Goal: Task Accomplishment & Management: Complete application form

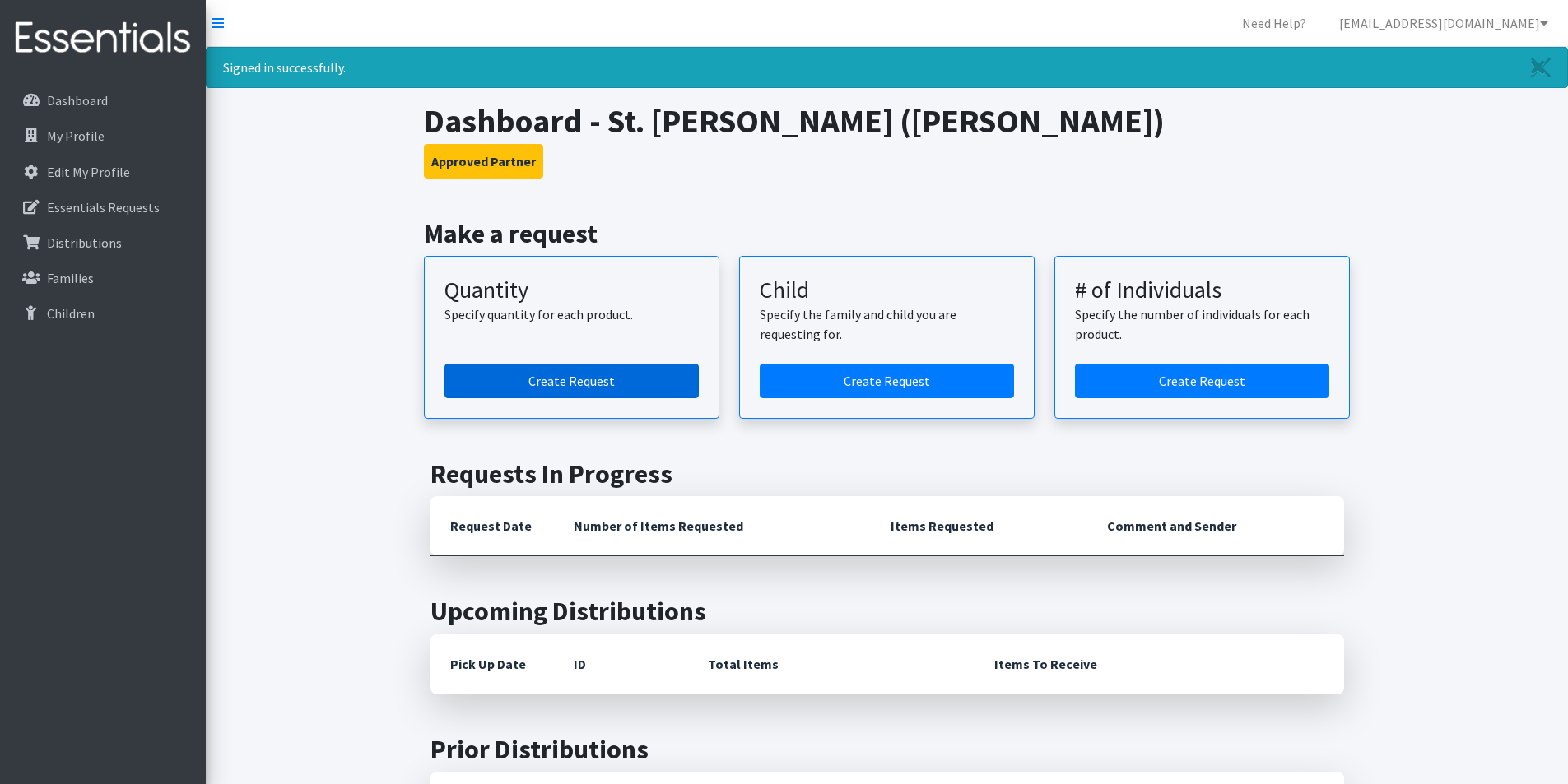
click at [584, 380] on link "Create Request" at bounding box center [571, 381] width 254 height 35
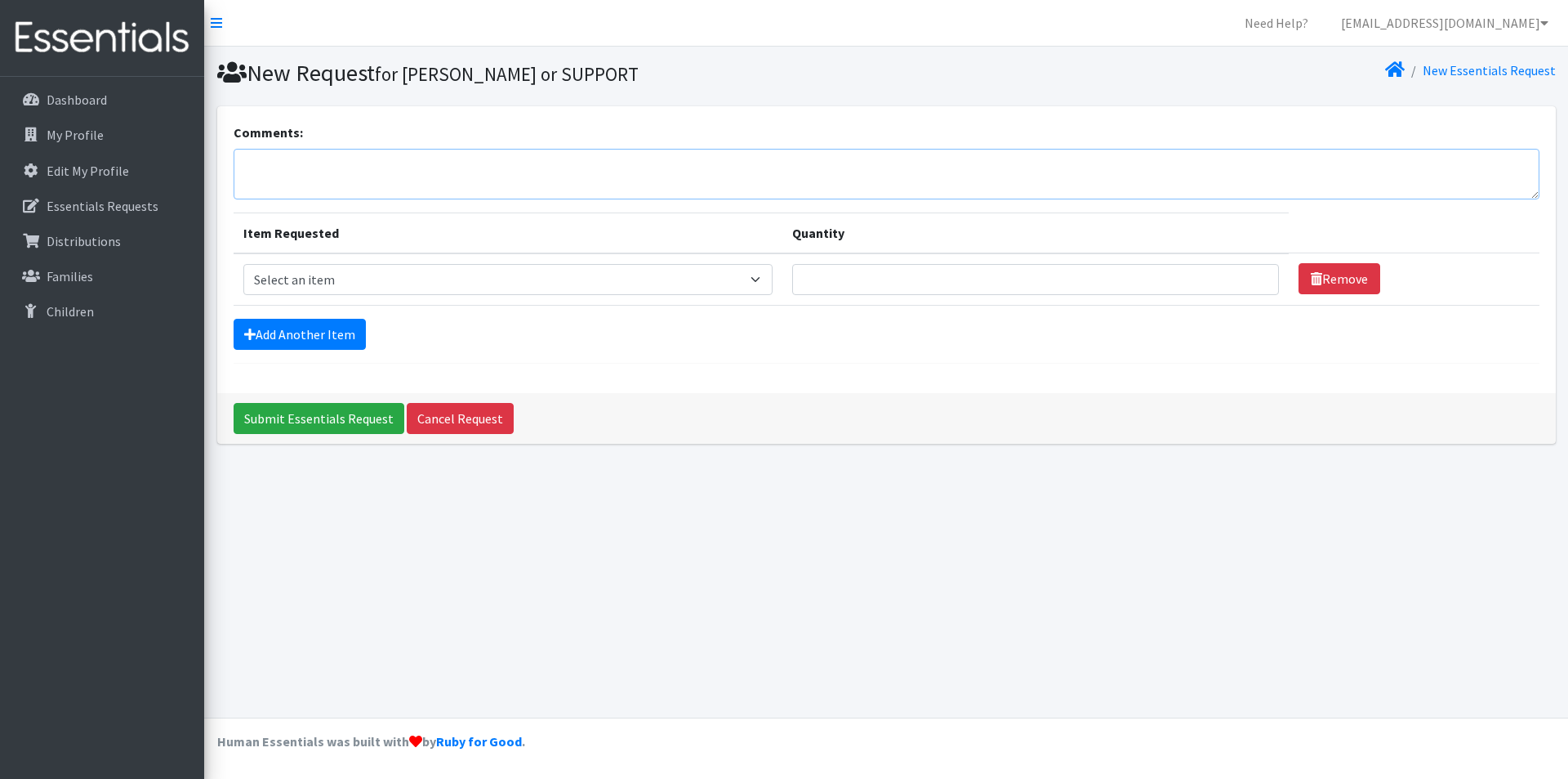
click at [297, 166] on textarea "Comments:" at bounding box center [886, 174] width 1306 height 51
type textarea "Will pick up [DATE]. Thank you!"
click at [748, 283] on select "Select an item Diaper (Size 2) Diaper (Size 3) Diaper (Size 4) Diaper (Size 5) …" at bounding box center [507, 280] width 529 height 31
select select "2930"
click at [243, 264] on select "Select an item Diaper (Size 2) Diaper (Size 3) Diaper (Size 4) Diaper (Size 5) …" at bounding box center [507, 280] width 529 height 31
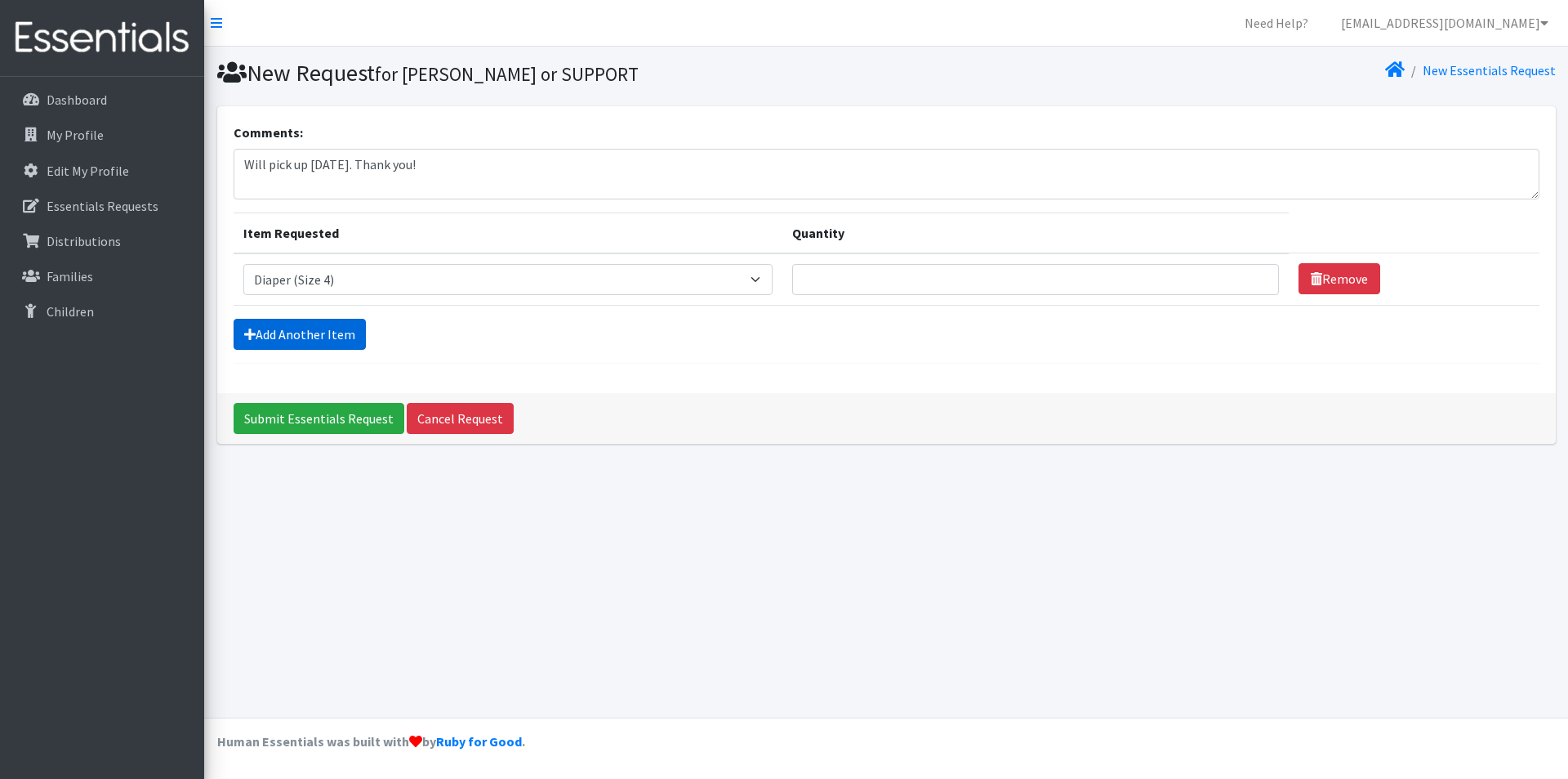
click at [332, 333] on link "Add Another Item" at bounding box center [299, 334] width 132 height 31
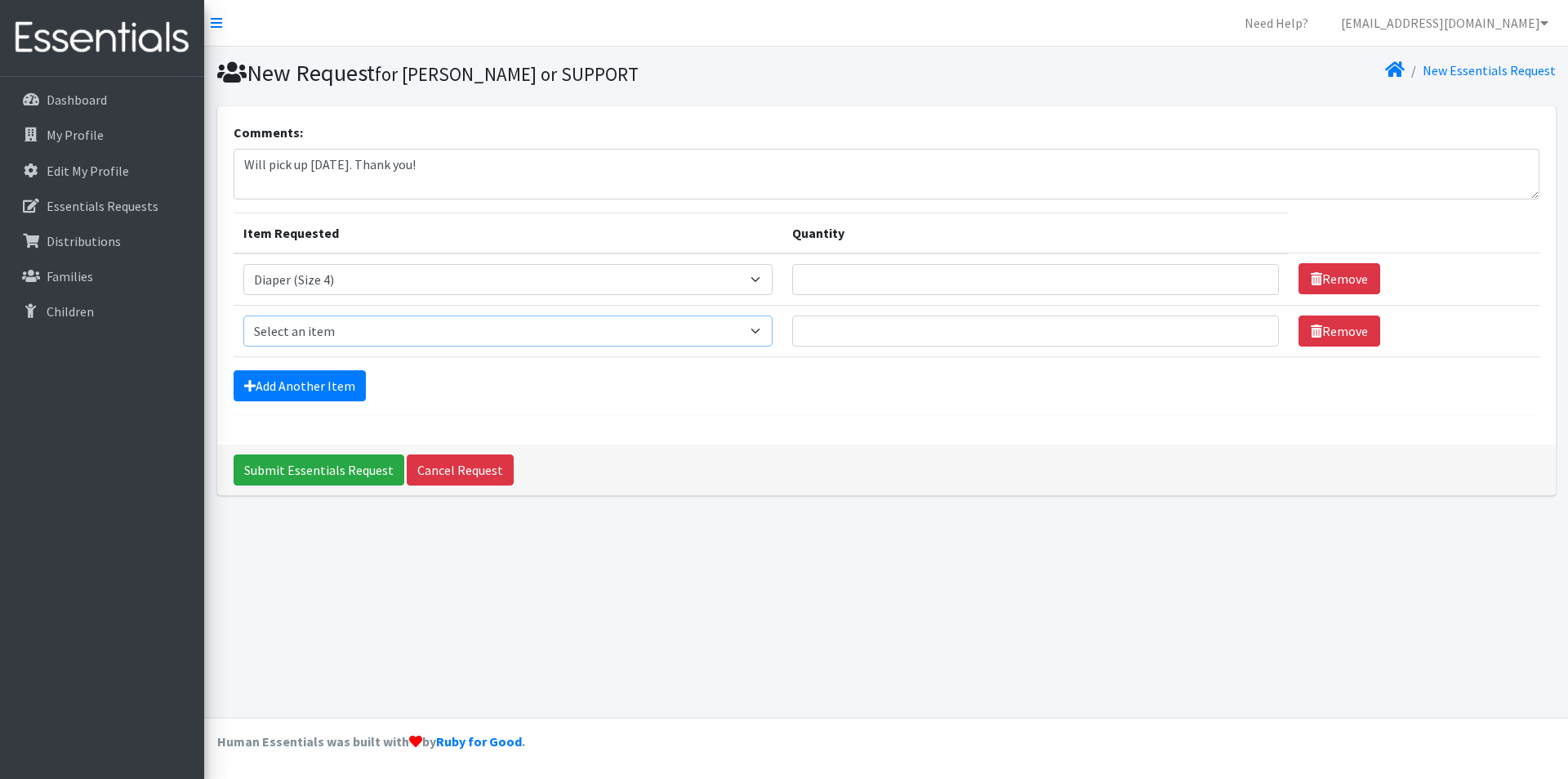
click at [404, 323] on select "Select an item Diaper (Size 2) Diaper (Size 3) Diaper (Size 4) Diaper (Size 5) …" at bounding box center [507, 330] width 529 height 31
select select "2961"
click at [243, 315] on select "Select an item Diaper (Size 2) Diaper (Size 3) Diaper (Size 4) Diaper (Size 5) …" at bounding box center [507, 330] width 529 height 31
click at [323, 386] on link "Add Another Item" at bounding box center [299, 386] width 132 height 31
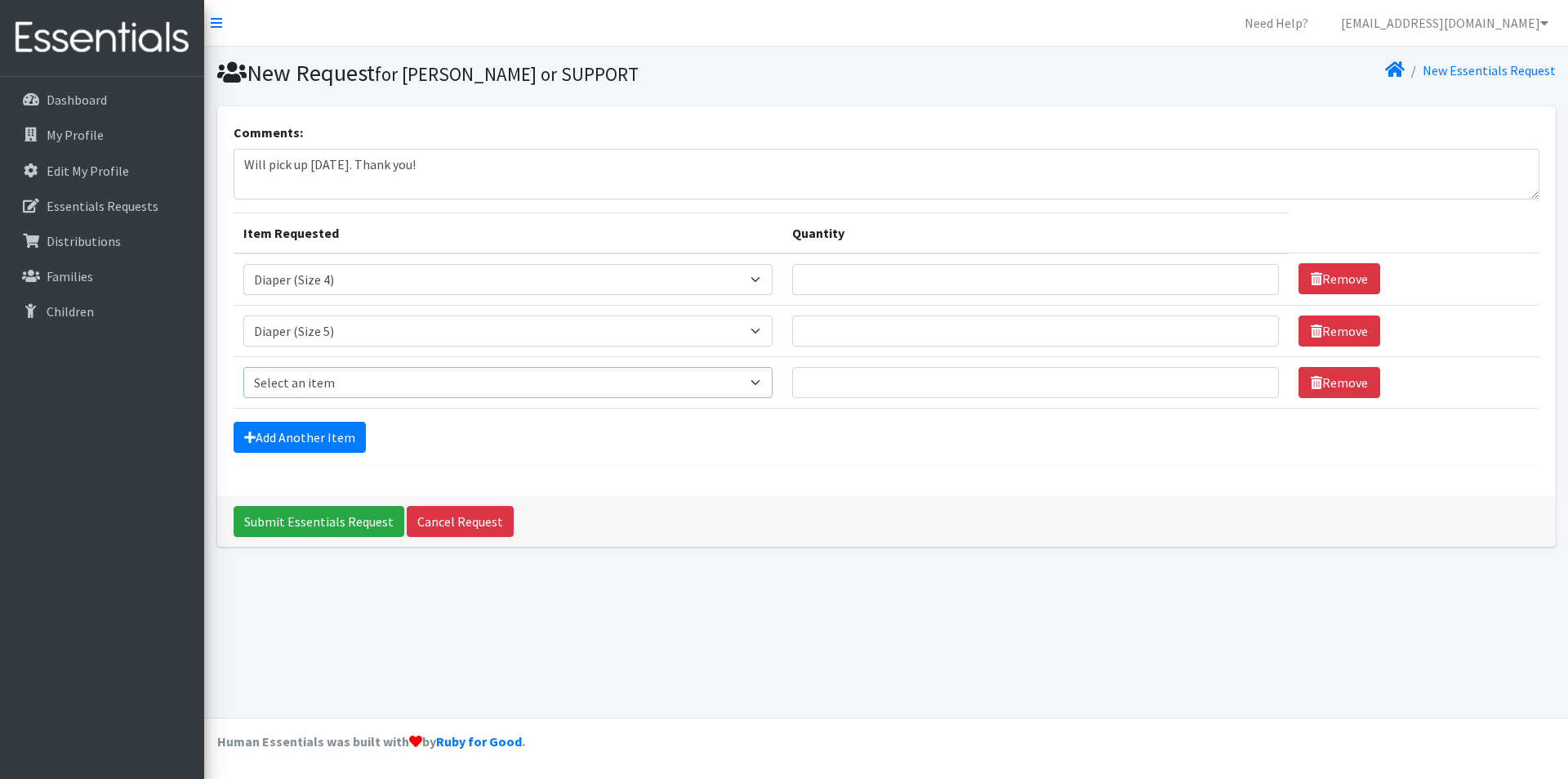
click at [348, 384] on select "Select an item Diaper (Size 2) Diaper (Size 3) Diaper (Size 4) Diaper (Size 5) …" at bounding box center [507, 382] width 529 height 31
select select "2950"
click at [243, 367] on select "Select an item Diaper (Size 2) Diaper (Size 3) Diaper (Size 4) Diaper (Size 5) …" at bounding box center [507, 382] width 529 height 31
click at [323, 435] on link "Add Another Item" at bounding box center [299, 437] width 132 height 31
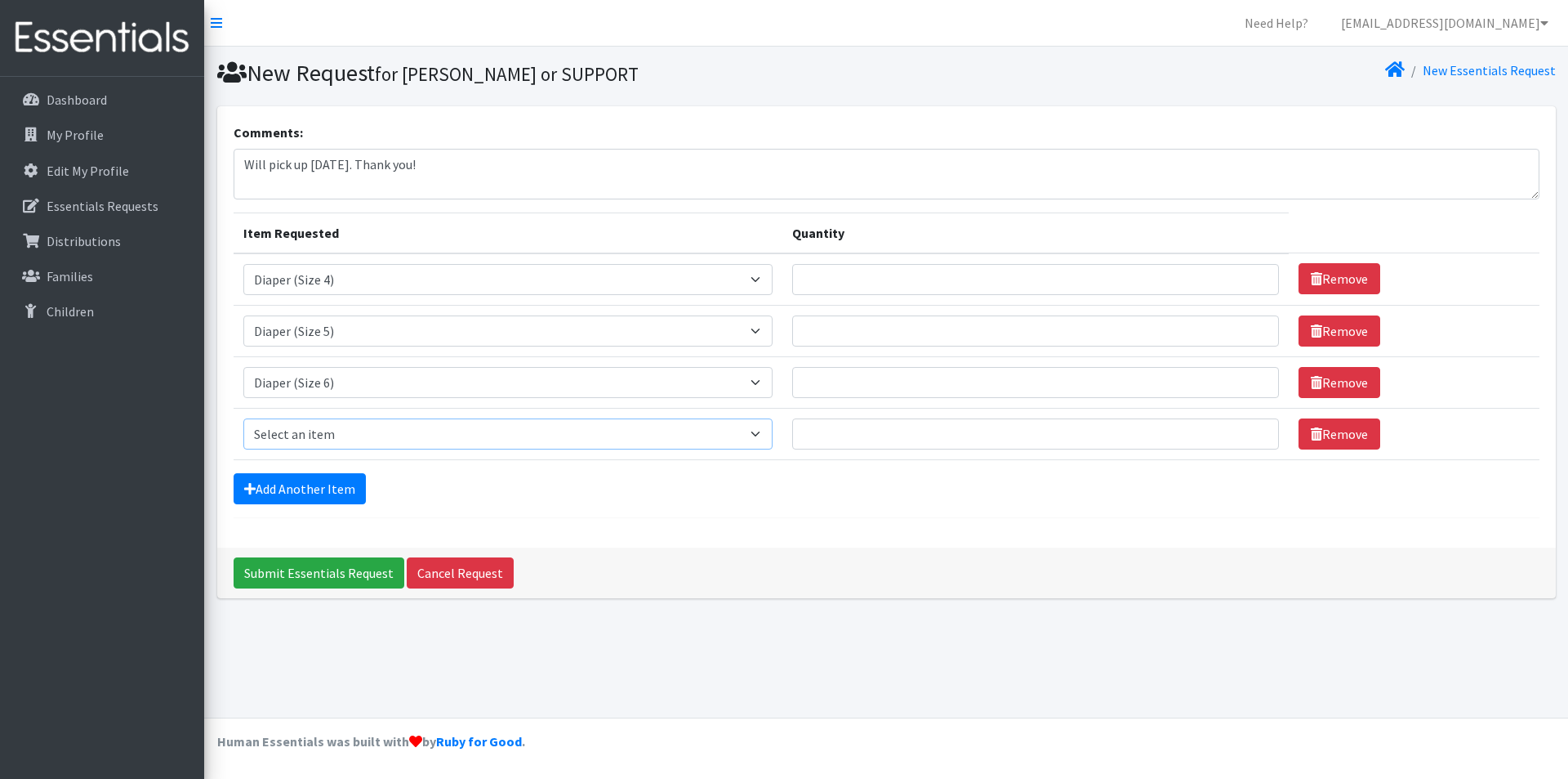
click at [333, 432] on select "Select an item Diaper (Size 2) Diaper (Size 3) Diaper (Size 4) Diaper (Size 5) …" at bounding box center [507, 434] width 529 height 31
select select "2937"
click at [243, 419] on select "Select an item Diaper (Size 2) Diaper (Size 3) Diaper (Size 4) Diaper (Size 5) …" at bounding box center [507, 434] width 529 height 31
click at [903, 280] on input "Quantity" at bounding box center [1035, 280] width 486 height 31
type input "500"
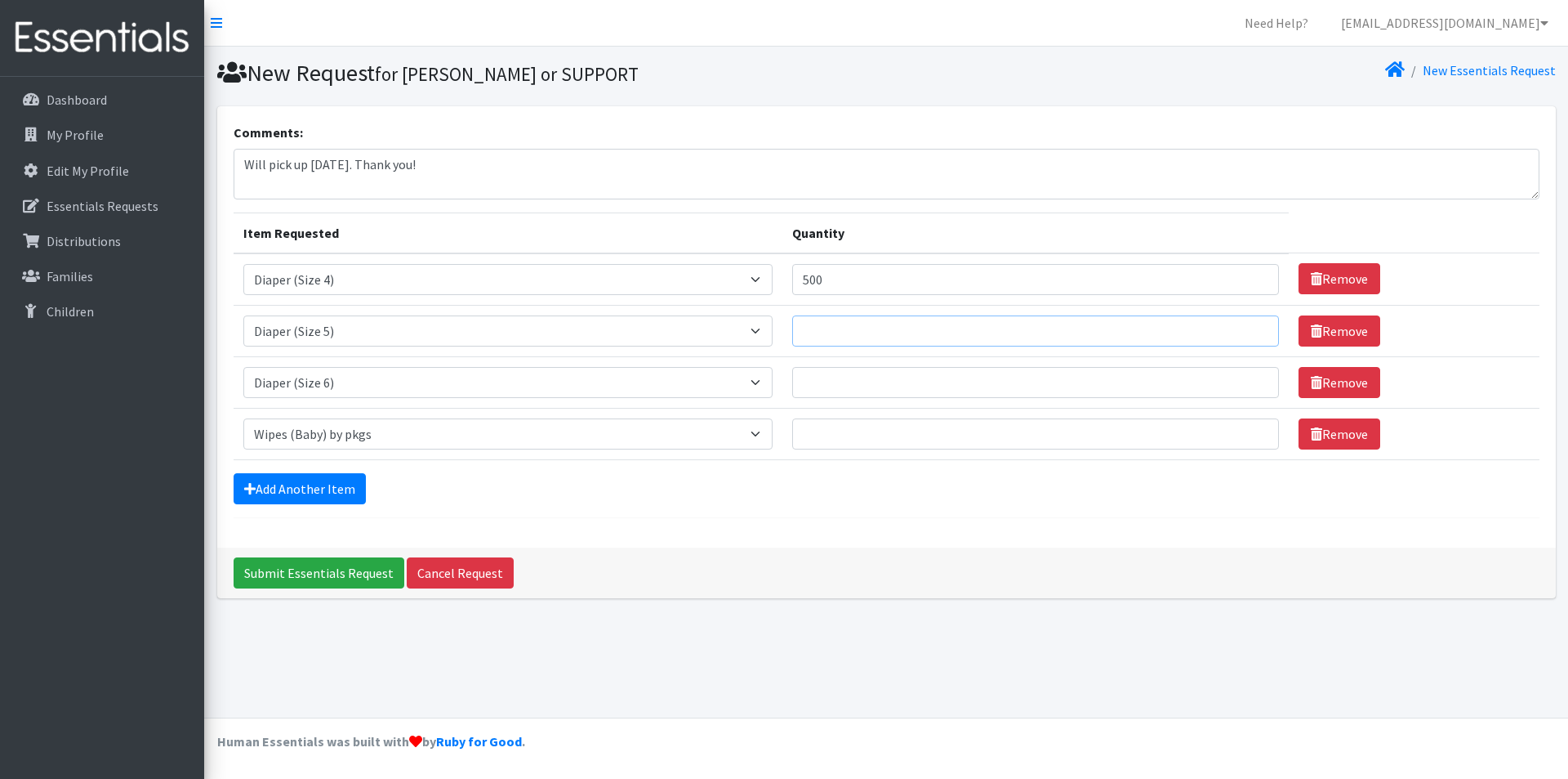
click at [887, 343] on input "Quantity" at bounding box center [1035, 330] width 486 height 31
type input "500"
click at [867, 373] on input "Quantity" at bounding box center [1035, 382] width 486 height 31
type input "500"
click at [878, 446] on input "Quantity" at bounding box center [1035, 434] width 486 height 31
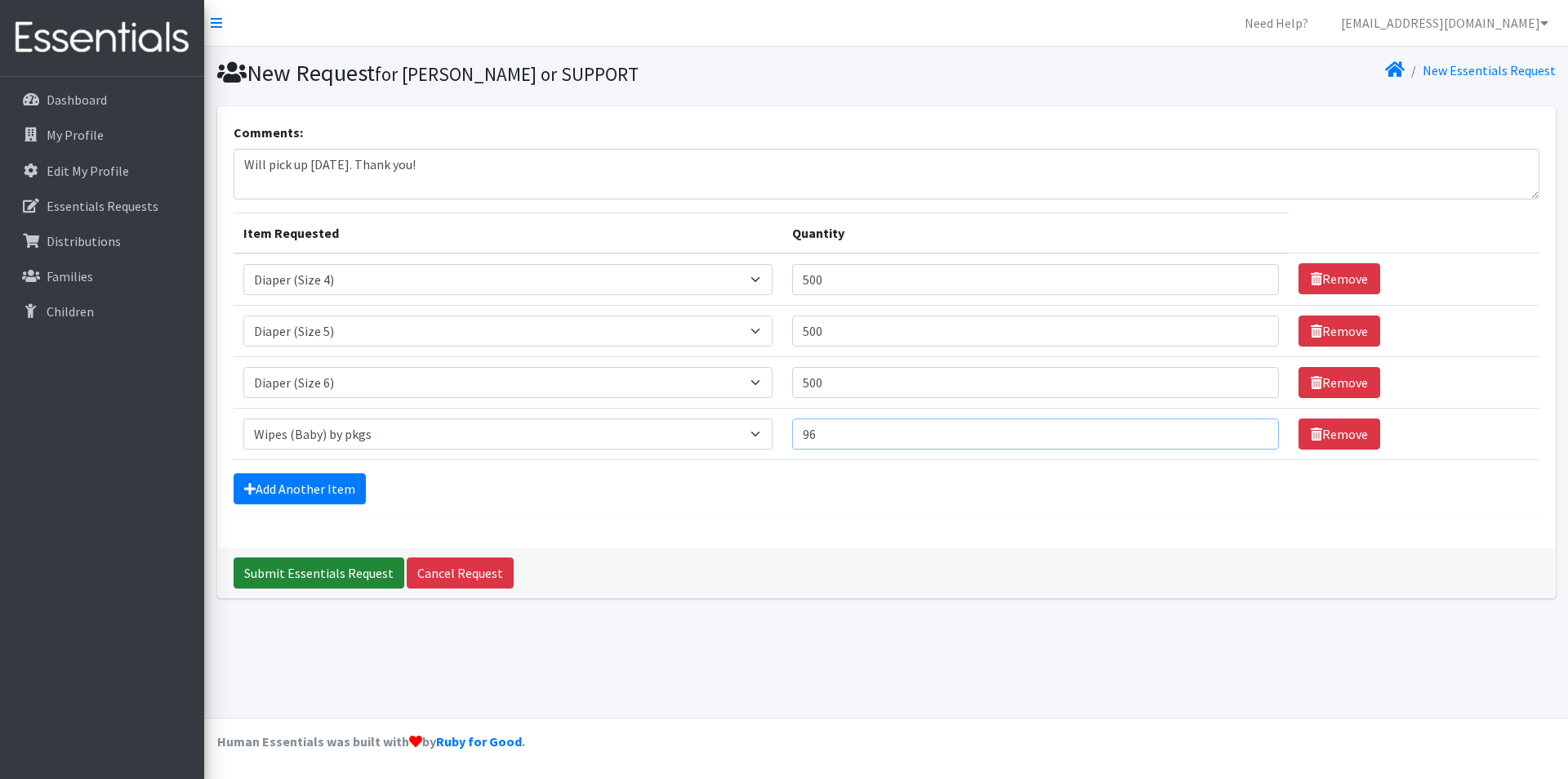
type input "96"
click at [338, 577] on input "Submit Essentials Request" at bounding box center [318, 573] width 171 height 31
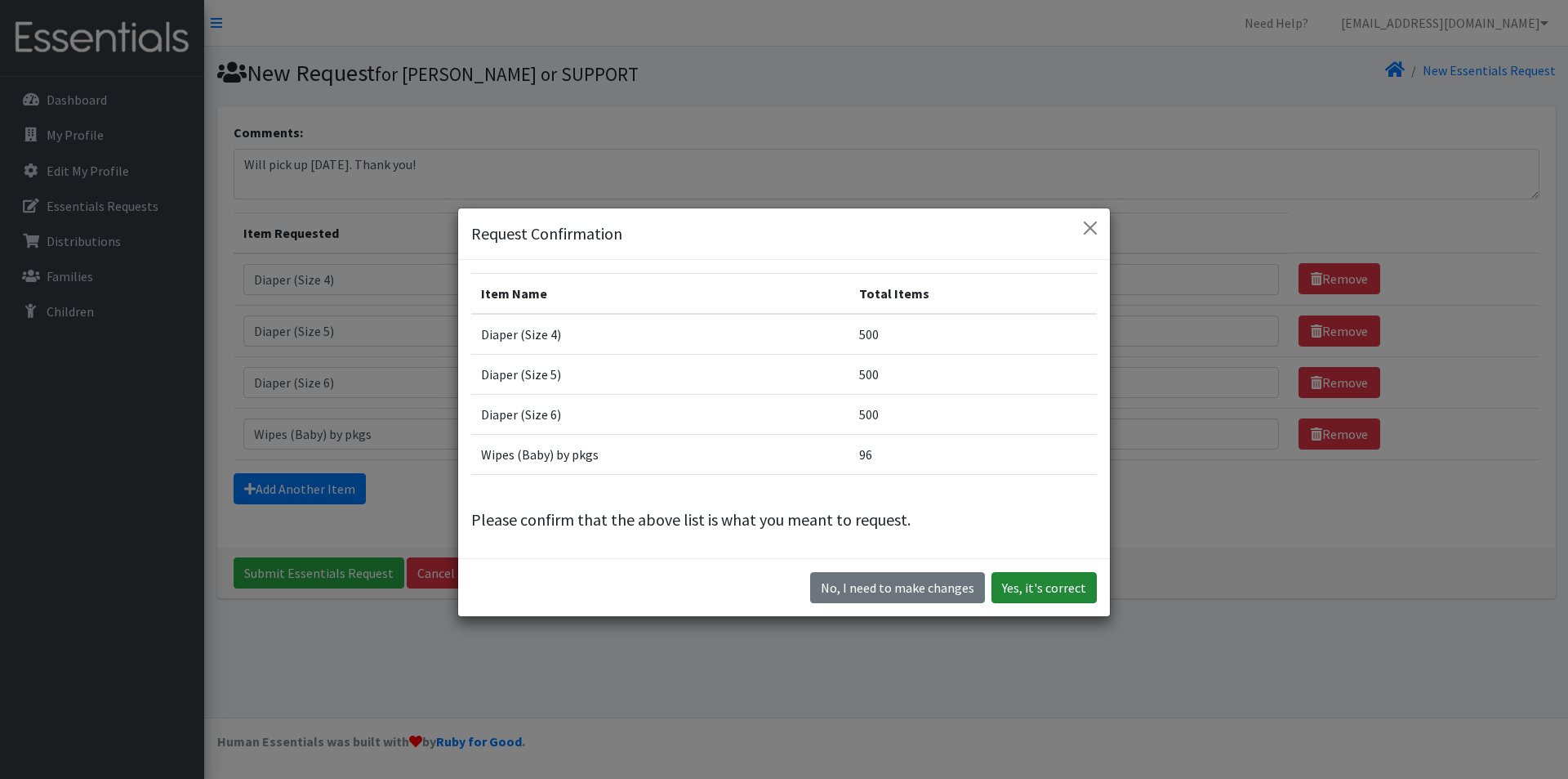
click at [1021, 578] on button "Yes, it's correct" at bounding box center [1044, 587] width 105 height 31
